Goal: Task Accomplishment & Management: Complete application form

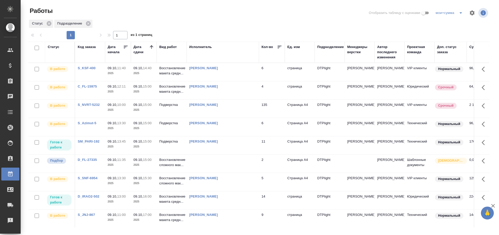
click at [300, 14] on div at bounding box center [260, 13] width 155 height 12
click at [212, 172] on td at bounding box center [223, 164] width 72 height 18
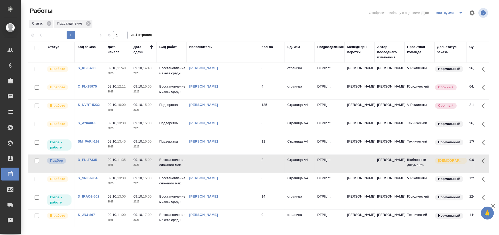
click at [214, 173] on td at bounding box center [223, 164] width 72 height 18
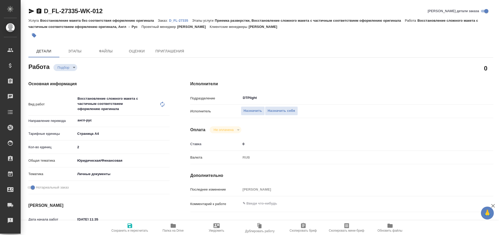
type textarea "x"
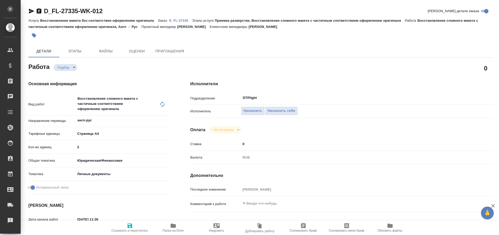
type textarea "x"
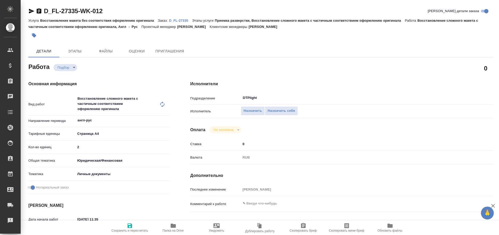
type textarea "x"
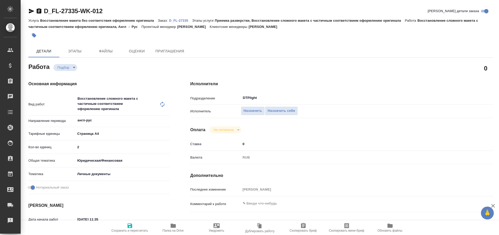
click at [30, 10] on icon "button" at bounding box center [31, 11] width 5 height 5
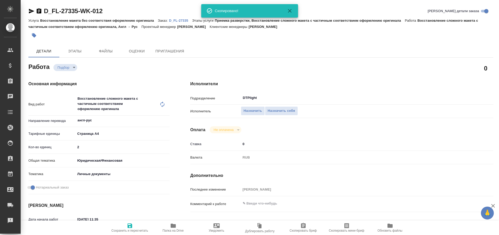
type textarea "x"
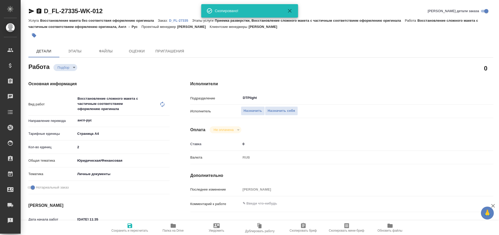
type textarea "x"
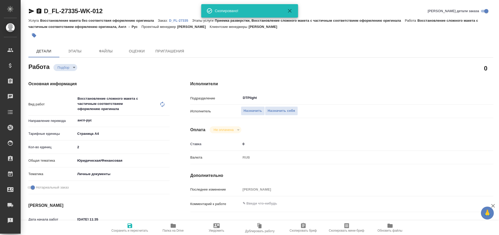
type textarea "x"
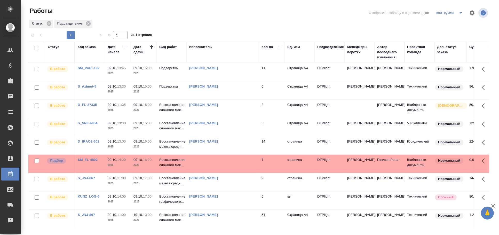
click at [53, 47] on div "Статус" at bounding box center [54, 46] width 12 height 5
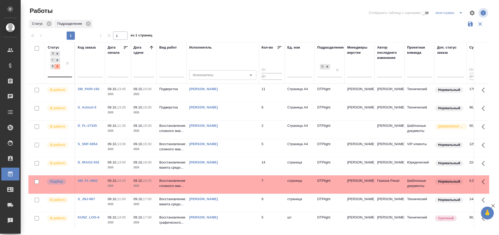
click at [58, 68] on icon at bounding box center [58, 67] width 4 height 4
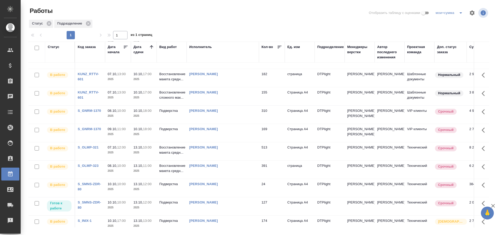
scroll to position [242, 0]
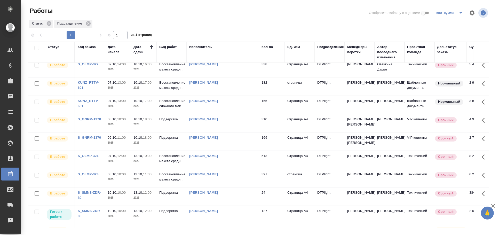
click at [227, 77] on td "Овечкина Дарья Геннадьевна" at bounding box center [223, 68] width 72 height 18
click at [227, 77] on td "[PERSON_NAME]" at bounding box center [223, 68] width 72 height 18
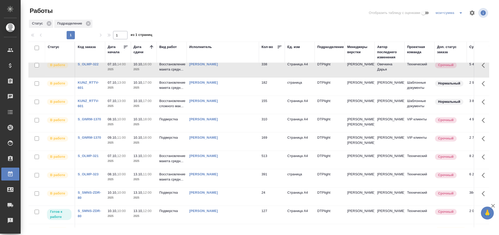
scroll to position [0, 0]
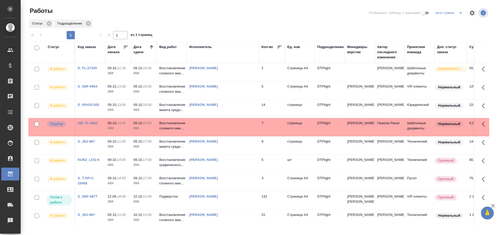
click at [219, 133] on td at bounding box center [223, 127] width 72 height 18
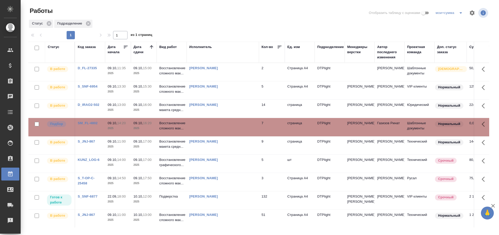
click at [219, 133] on td at bounding box center [223, 127] width 72 height 18
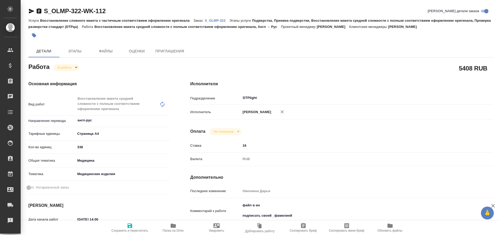
type textarea "x"
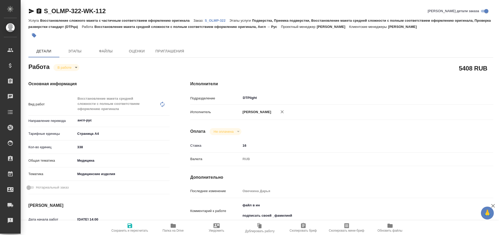
type textarea "x"
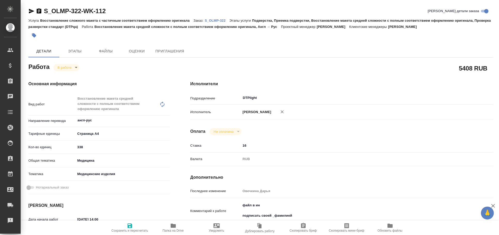
type textarea "x"
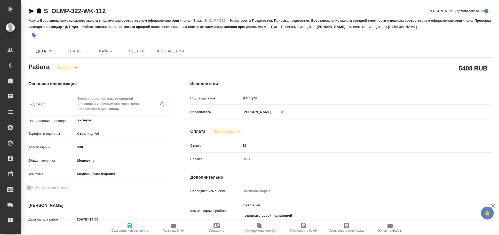
type textarea "x"
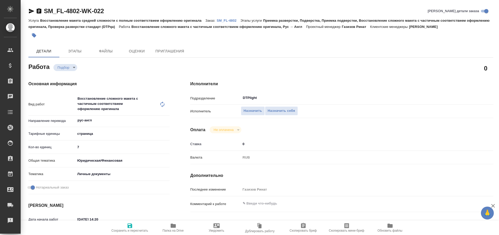
type textarea "x"
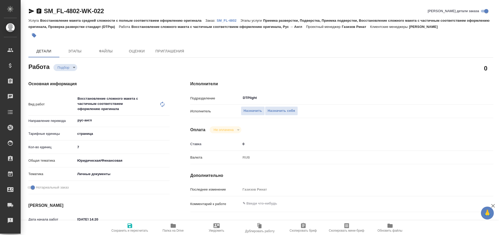
type textarea "x"
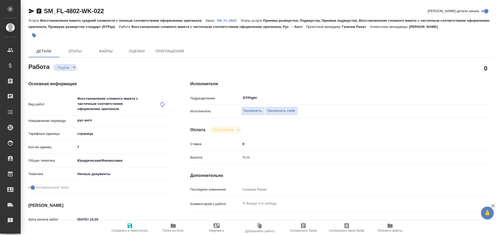
type textarea "x"
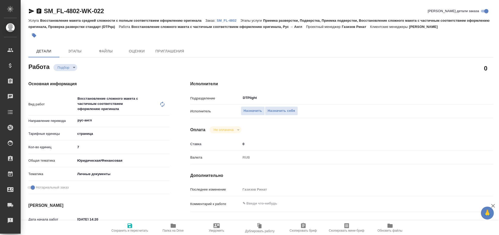
type textarea "x"
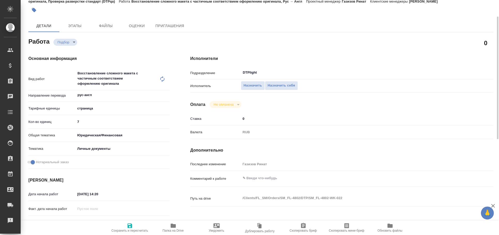
type textarea "x"
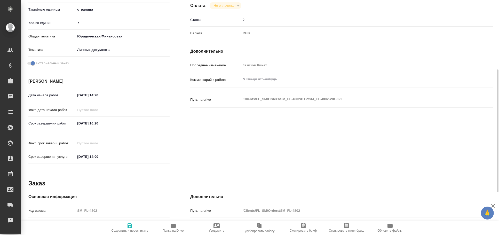
scroll to position [128, 0]
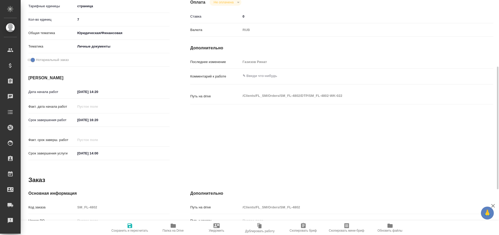
type textarea "x"
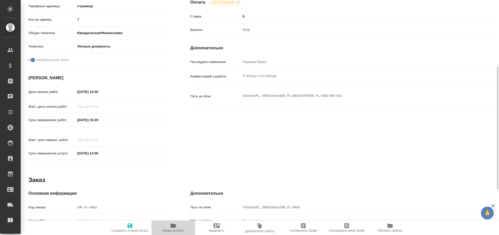
click at [177, 228] on span "Папка на Drive" at bounding box center [173, 228] width 37 height 10
type textarea "x"
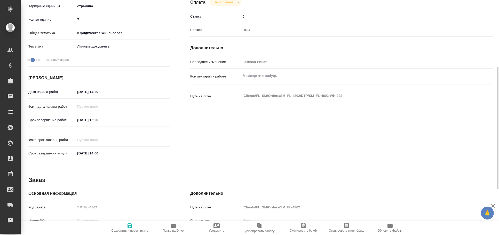
type textarea "x"
click at [152, 221] on button "Папка на Drive" at bounding box center [173, 228] width 43 height 14
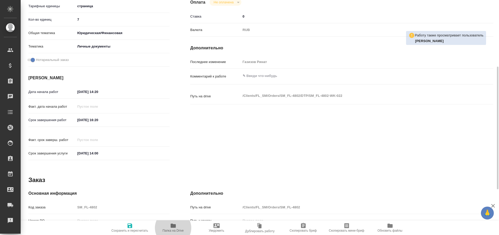
scroll to position [0, 0]
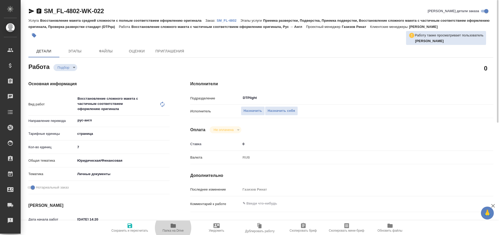
click at [31, 10] on icon "button" at bounding box center [31, 11] width 5 height 5
type textarea "x"
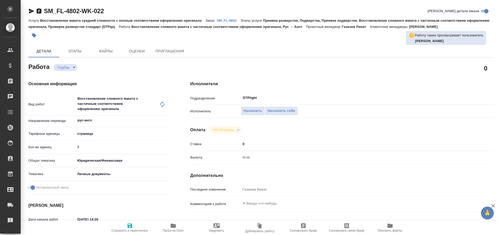
type textarea "x"
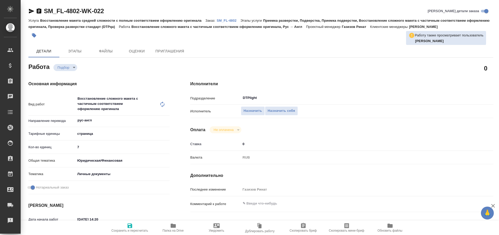
type textarea "x"
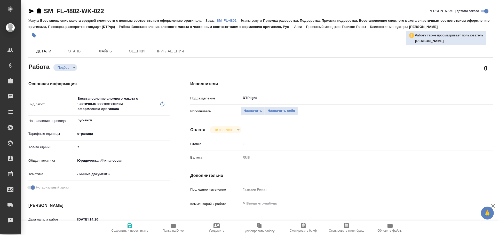
type textarea "x"
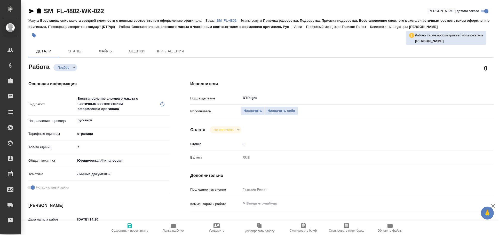
type textarea "x"
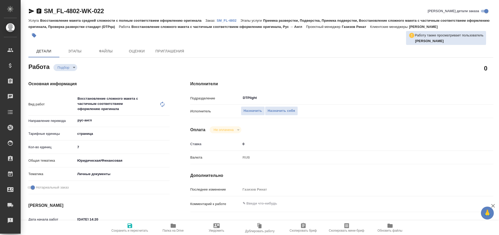
type textarea "x"
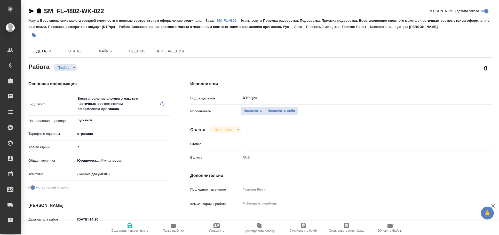
type textarea "x"
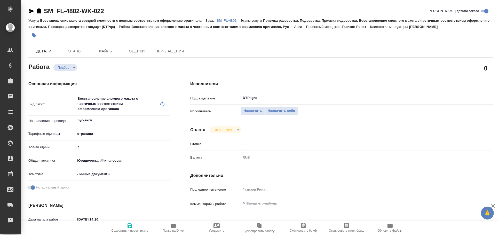
type textarea "x"
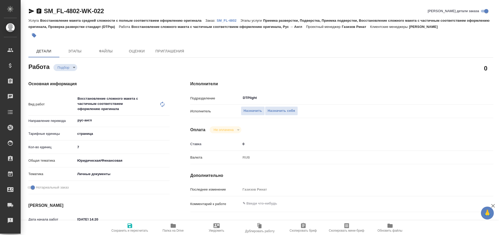
type textarea "x"
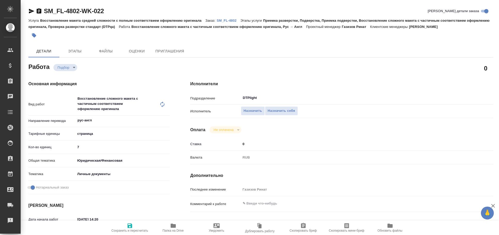
type textarea "x"
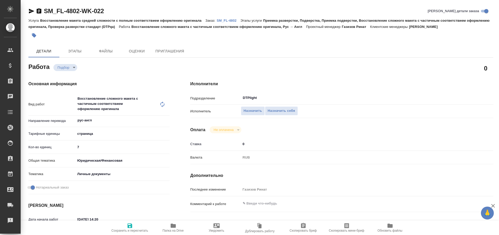
type textarea "x"
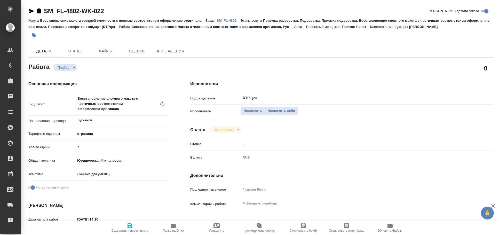
type textarea "x"
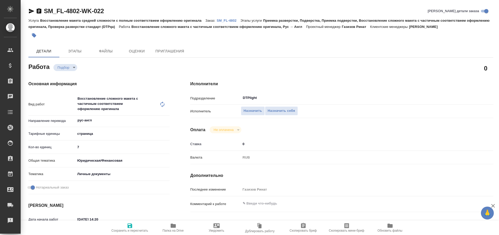
type textarea "x"
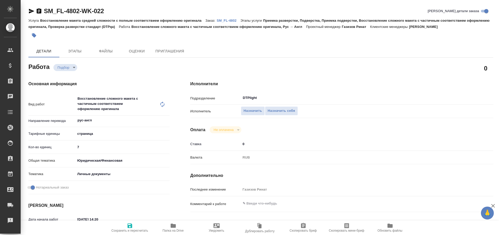
type textarea "x"
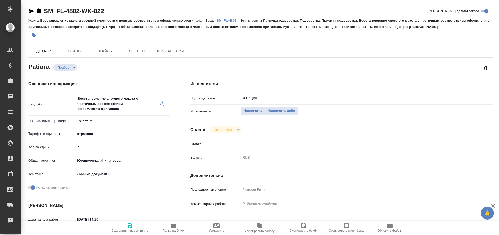
type textarea "x"
click at [170, 228] on span "Папка на Drive" at bounding box center [173, 228] width 37 height 10
click at [29, 10] on icon "button" at bounding box center [31, 11] width 5 height 5
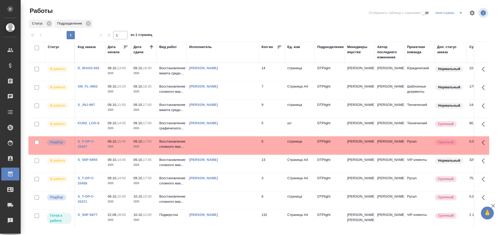
click at [228, 148] on td at bounding box center [223, 145] width 72 height 18
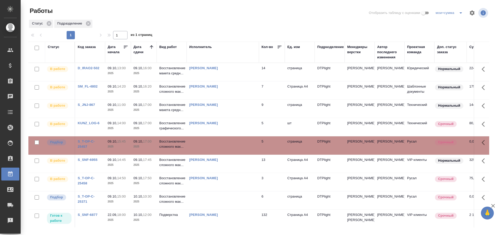
click at [217, 148] on td at bounding box center [223, 145] width 72 height 18
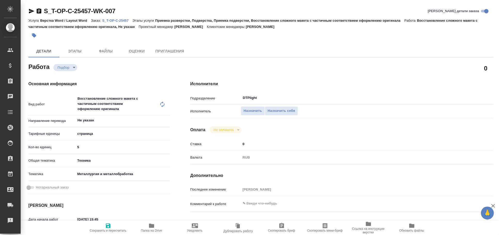
type textarea "x"
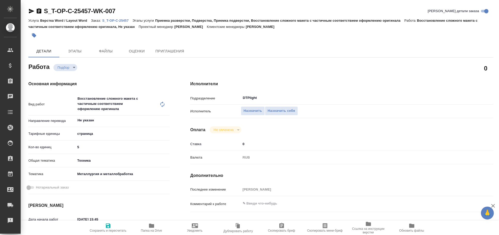
type textarea "x"
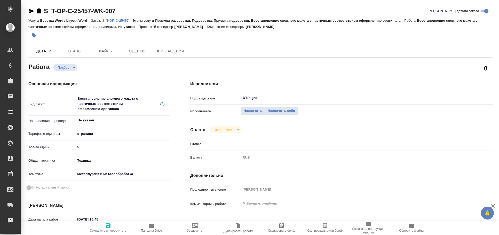
type textarea "x"
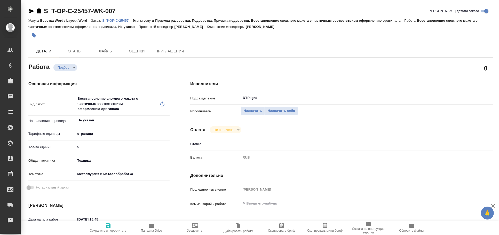
type textarea "x"
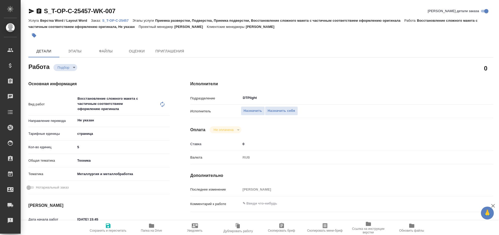
type textarea "x"
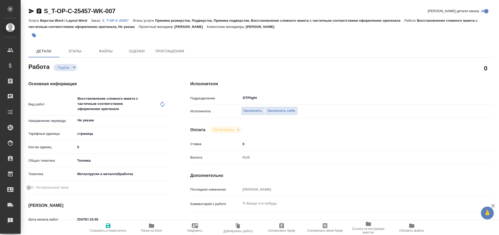
type textarea "x"
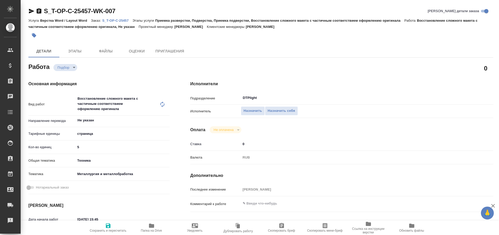
type textarea "x"
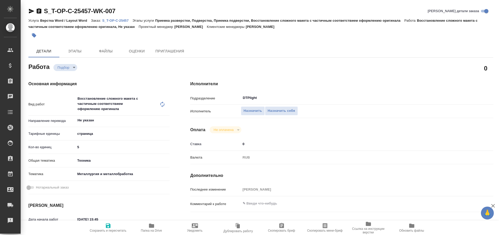
type textarea "x"
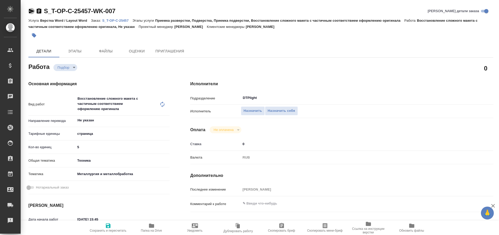
click at [29, 13] on icon "button" at bounding box center [31, 11] width 5 height 5
